Goal: Task Accomplishment & Management: Manage account settings

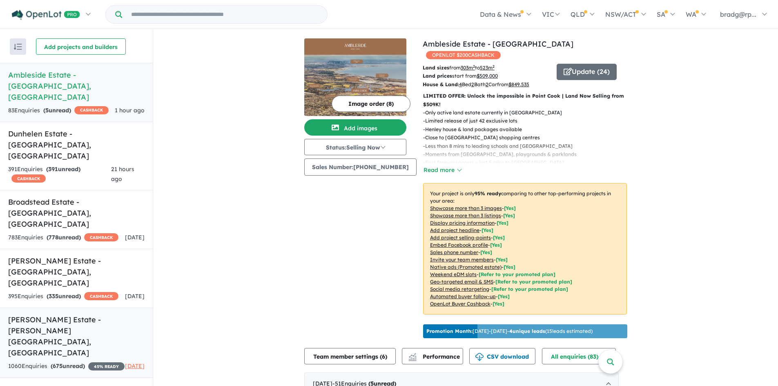
click at [62, 314] on h5 "Harriott Estate - Armstrong Creek , VIC" at bounding box center [76, 336] width 136 height 44
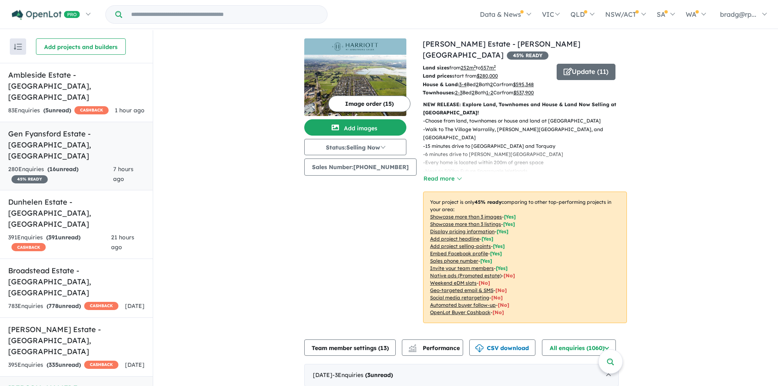
click at [67, 128] on h5 "Gen Fyansford Estate - [GEOGRAPHIC_DATA] , [GEOGRAPHIC_DATA]" at bounding box center [76, 144] width 136 height 33
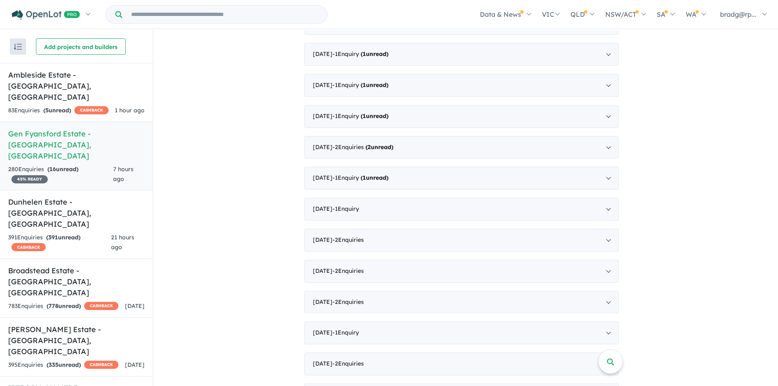
scroll to position [642, 0]
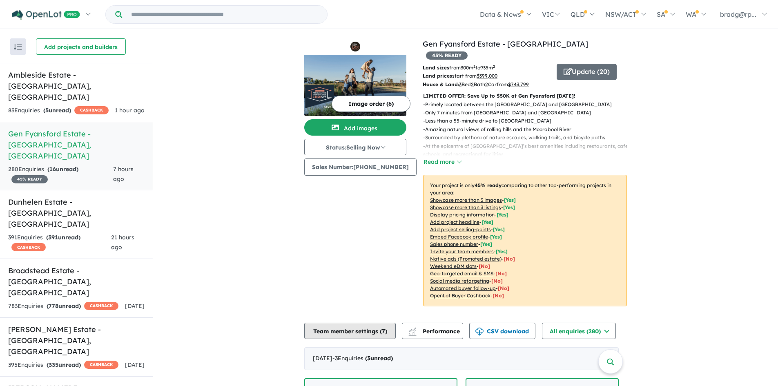
click at [357, 322] on button "Team member settings ( 7 )" at bounding box center [349, 330] width 91 height 16
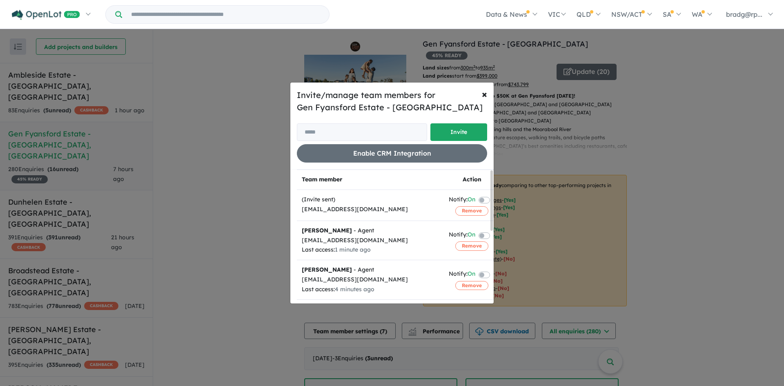
click at [493, 236] on label at bounding box center [494, 235] width 2 height 10
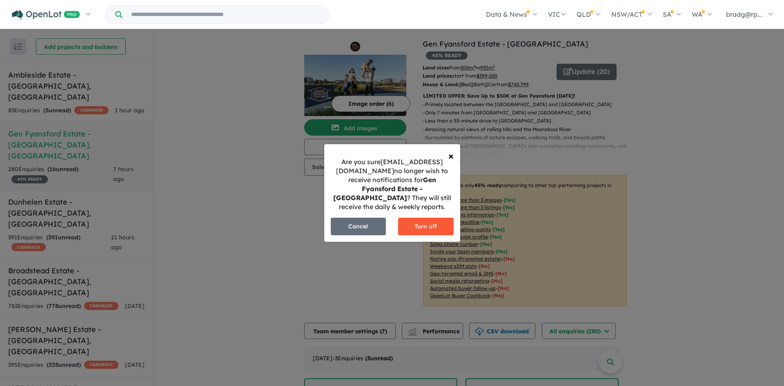
click at [409, 219] on button "Turn off" at bounding box center [426, 227] width 56 height 18
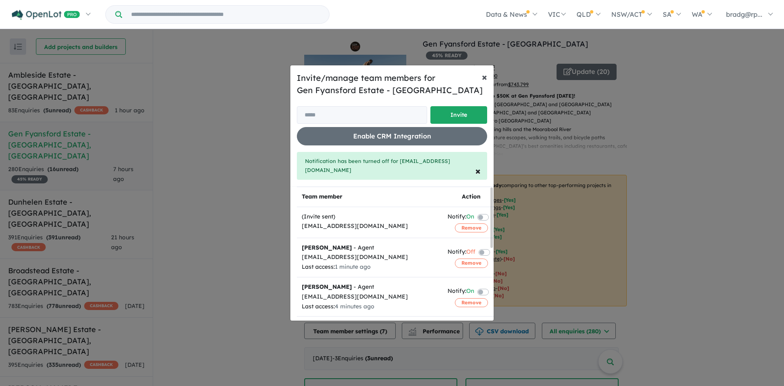
click at [484, 83] on span "×" at bounding box center [484, 77] width 5 height 12
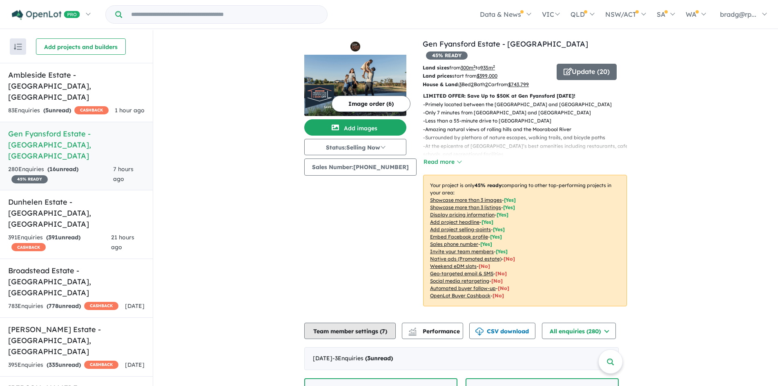
click at [361, 322] on button "Team member settings ( 7 )" at bounding box center [349, 330] width 91 height 16
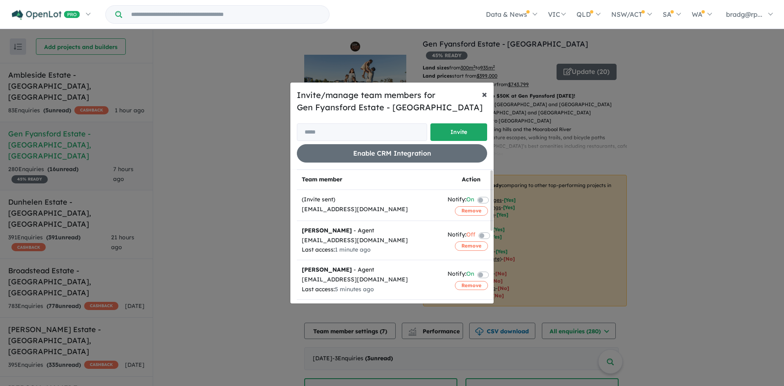
click at [482, 95] on span "×" at bounding box center [484, 94] width 5 height 12
